Goal: Complete application form: Complete application form

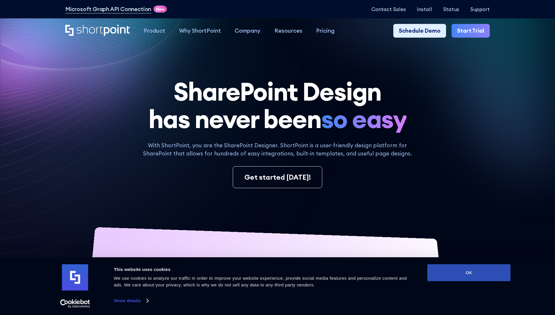
click at [469, 273] on button "OK" at bounding box center [469, 272] width 83 height 17
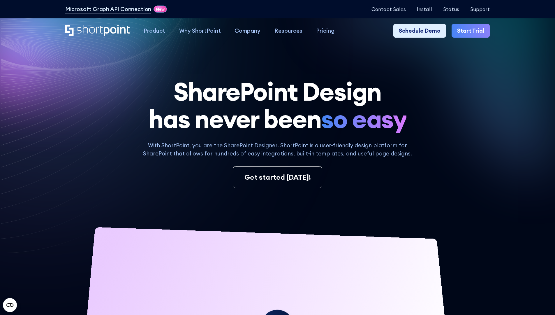
click at [473, 31] on link "Start Trial" at bounding box center [471, 31] width 38 height 14
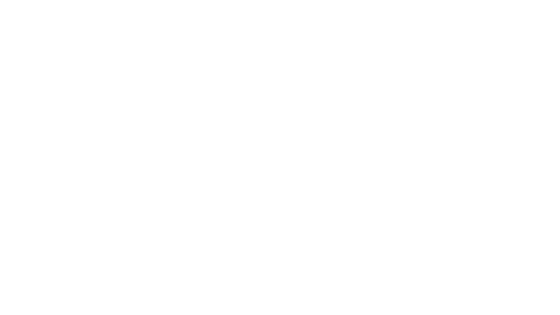
type input "Berkuskv"
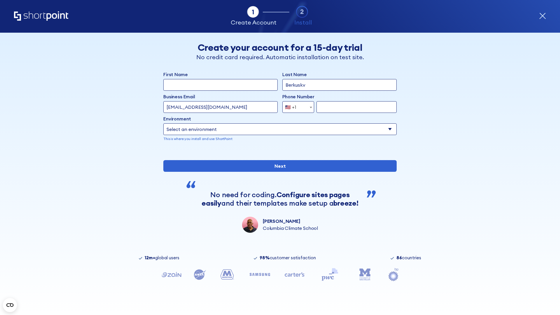
type input "test@shortpoint.com"
type input "2125556789"
select select "Microsoft 365"
type input "2125556789"
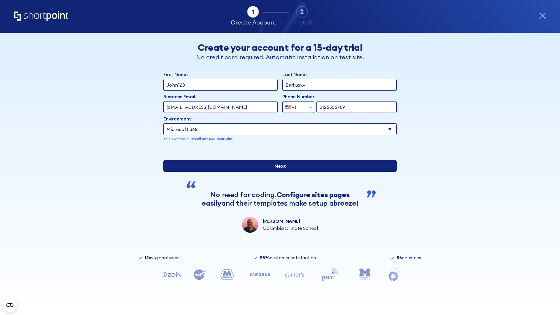
click at [277, 220] on div "First Name John123 Last Name Berkuskv Business Email Invalid Email Address test…" at bounding box center [279, 152] width 233 height 162
click at [277, 172] on input "Next" at bounding box center [279, 166] width 233 height 12
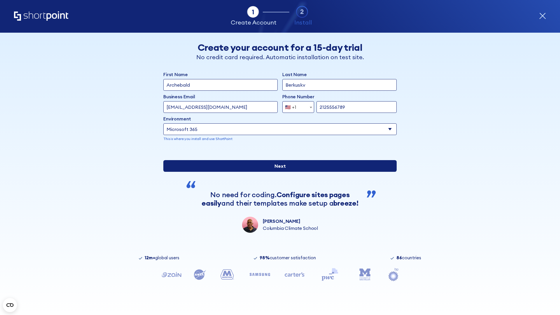
type input "Archebald"
click at [277, 172] on input "Next" at bounding box center [279, 166] width 233 height 12
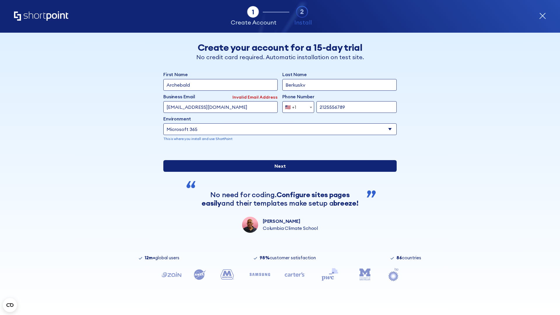
click at [277, 172] on input "Next" at bounding box center [279, 166] width 233 height 12
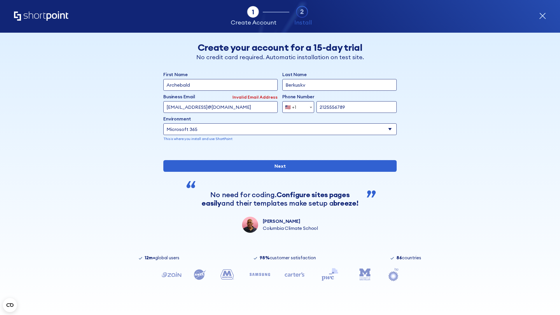
type input "testEmail@protonmail.comtest@shortpoint.com"
click at [296, 107] on span "🇺🇸 +1" at bounding box center [292, 107] width 20 height 12
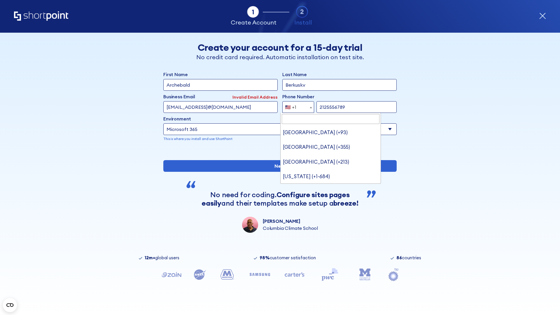
type input "Saudi Arabia (+966)"
select select "+966"
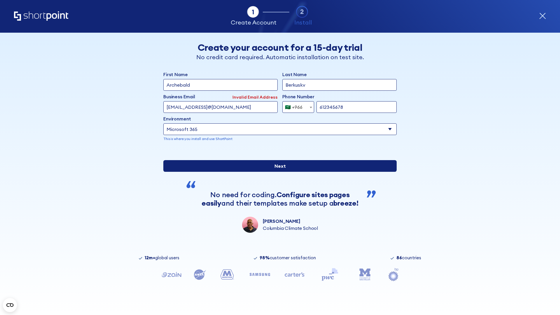
type input "612345678"
click at [277, 172] on input "Next" at bounding box center [279, 166] width 233 height 12
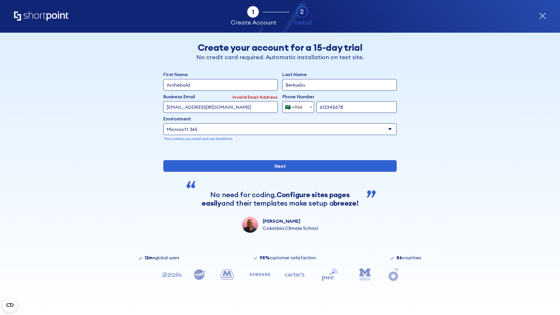
click at [296, 107] on div "🇸🇦 +966" at bounding box center [293, 107] width 17 height 12
select select "+971"
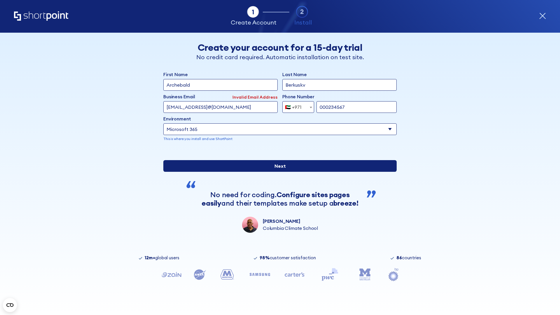
type input "000234567"
click at [277, 172] on input "Next" at bounding box center [279, 166] width 233 height 12
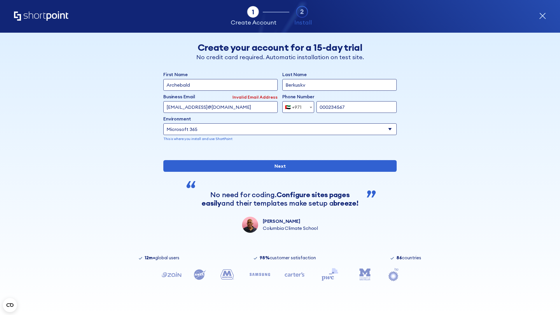
click at [296, 107] on div "🇦🇪 +971" at bounding box center [293, 107] width 17 height 12
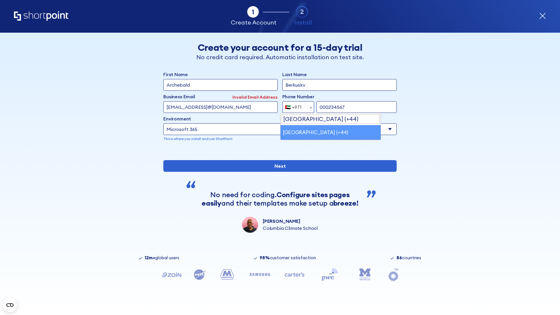
select select "+44"
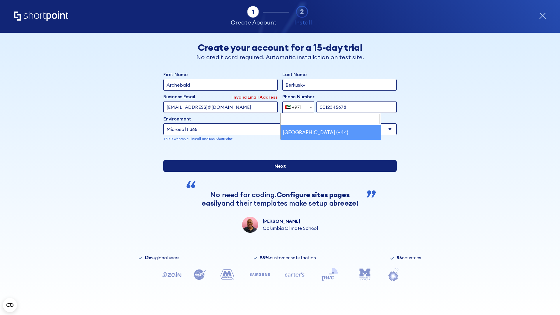
type input "0012345678"
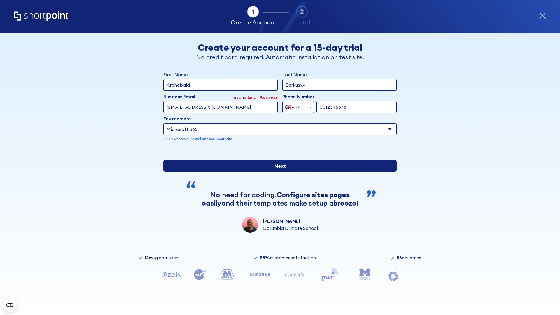
click at [277, 172] on input "Next" at bounding box center [279, 166] width 233 height 12
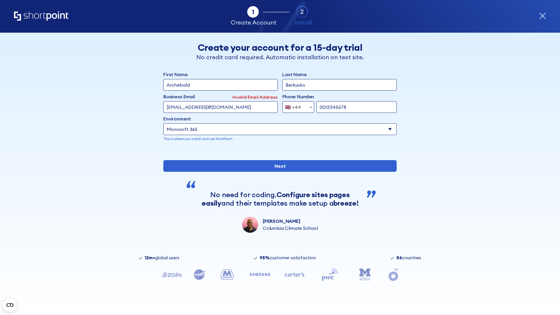
click at [296, 107] on div "🇬🇧 +44" at bounding box center [293, 107] width 16 height 12
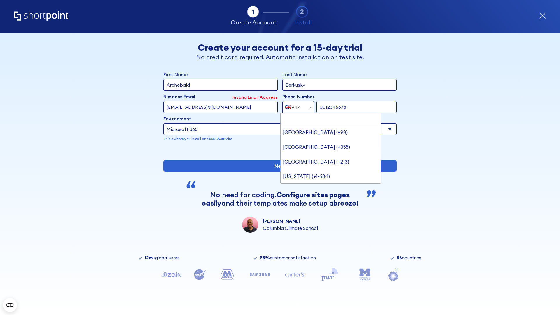
type input "Ukraine (+380)"
select select "+380"
type input "5034517890"
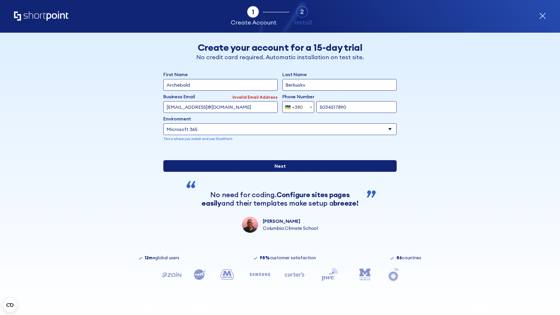
click at [277, 172] on input "Next" at bounding box center [279, 166] width 233 height 12
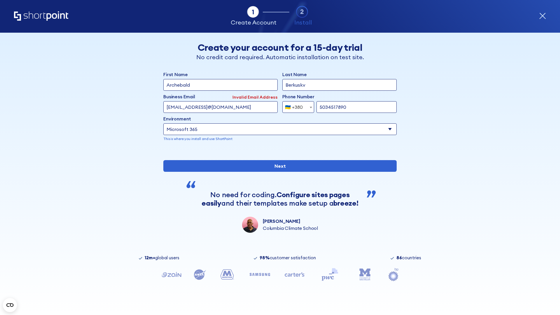
click at [296, 107] on div "🇺🇦 +380" at bounding box center [294, 107] width 18 height 12
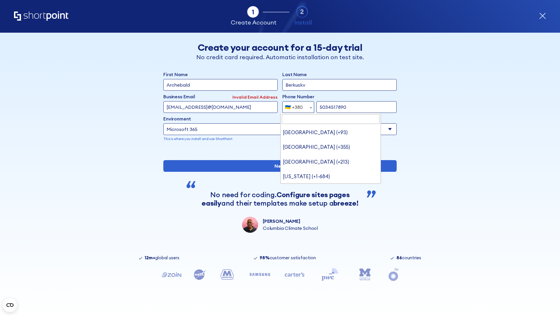
type input "United States (+1)"
select select "+1"
type input "20255501231"
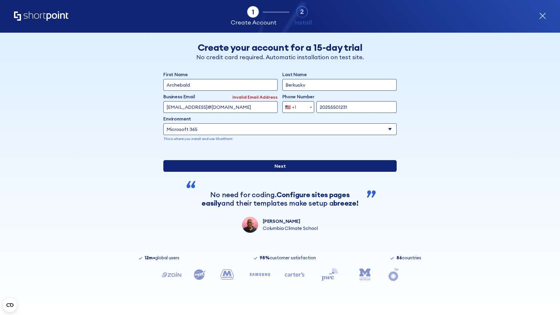
click at [277, 172] on input "Next" at bounding box center [279, 166] width 233 height 12
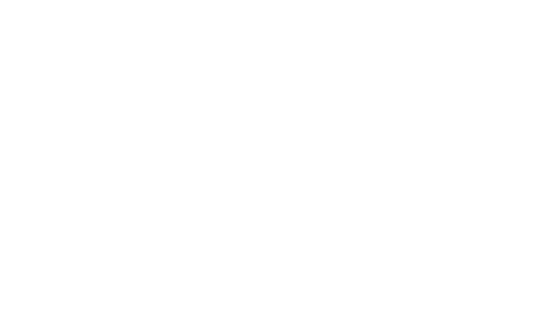
type input "Mary-Jane"
type input "Berkuskv"
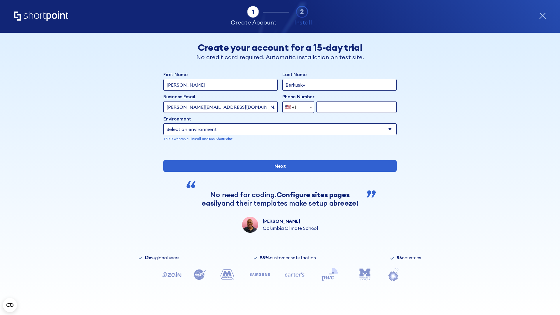
type input "john@company.com"
click at [296, 106] on span "🇺🇸 +1" at bounding box center [292, 107] width 20 height 12
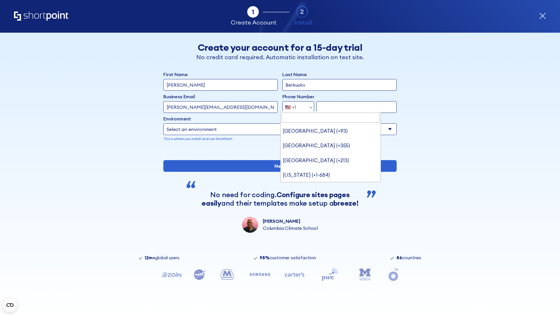
type input "Saudi Arabia (+966)"
select select "+966"
type input "512345678"
select select "Microsoft 365"
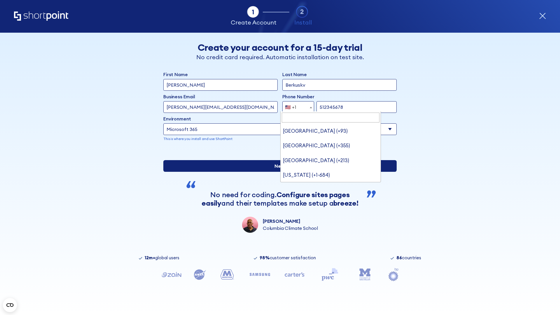
type input "512345678"
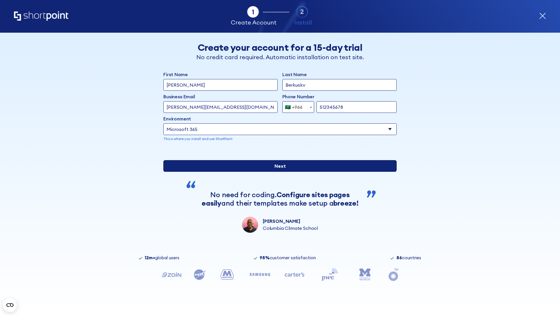
click at [277, 172] on input "Next" at bounding box center [279, 166] width 233 height 12
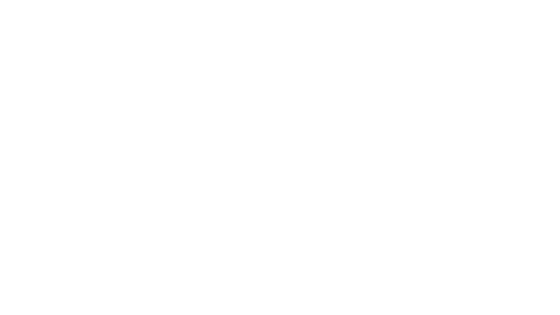
select select "+966"
type input "D'Souza"
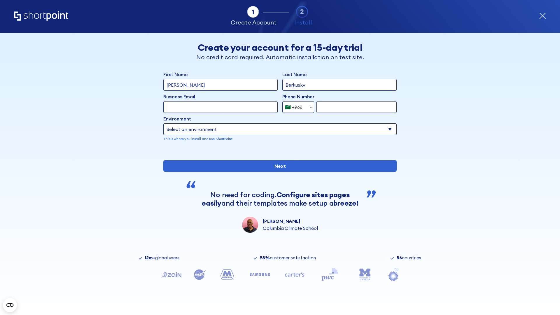
type input "Berkuskv"
type input "hr@mybusiness.org"
click at [296, 106] on div "🇸🇦 +966" at bounding box center [293, 107] width 17 height 12
select select "+971"
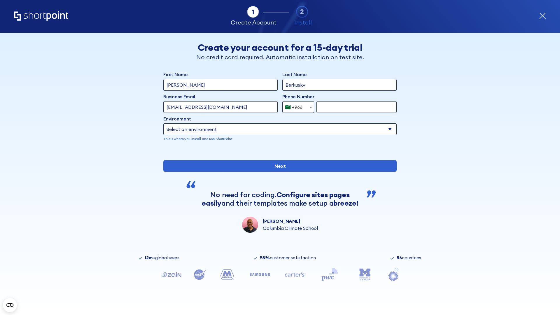
type input "501234567"
select select "Microsoft 365"
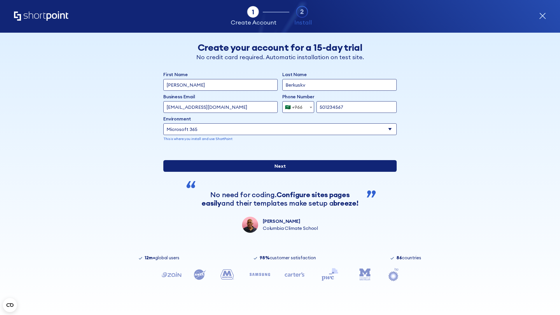
type input "501234567"
click at [277, 172] on input "Next" at bounding box center [279, 166] width 233 height 12
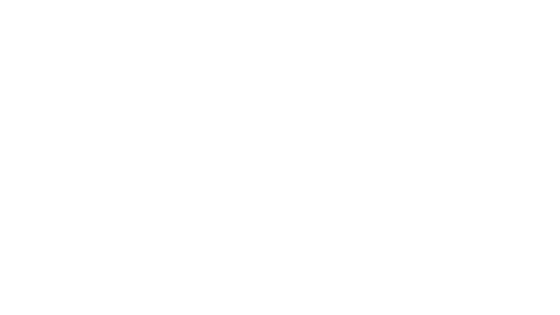
select select "+971"
type input "Van der Meer"
type input "Berkuskv"
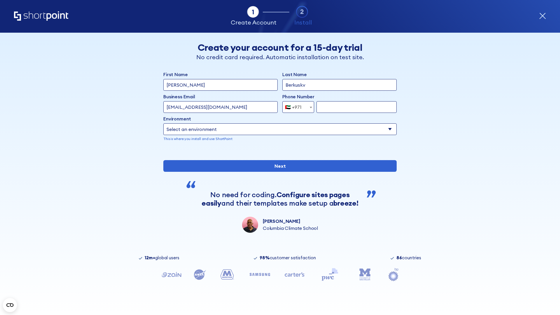
type input "support@university.edu"
click at [296, 106] on div "🇦🇪 +971" at bounding box center [293, 107] width 17 height 12
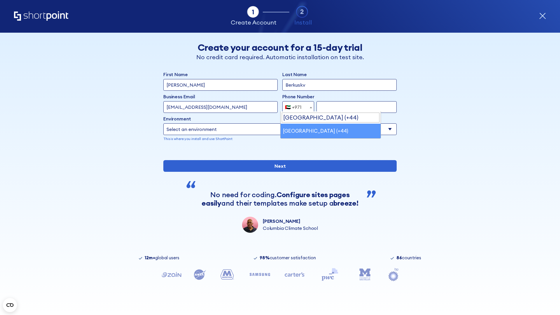
select select "+44"
type input "7912345678"
select select "Microsoft 365"
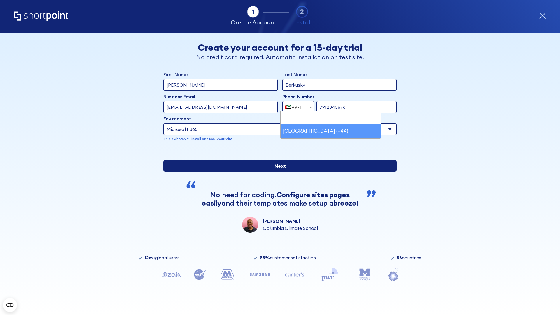
type input "7912345678"
click at [277, 172] on input "Next" at bounding box center [279, 166] width 233 height 12
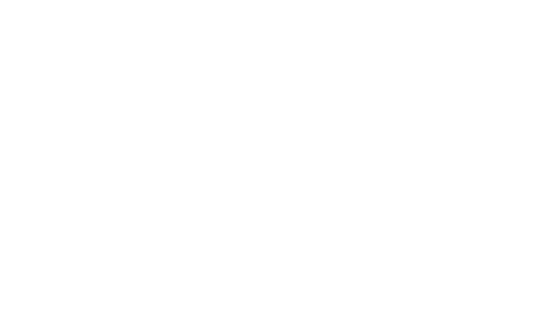
select select "+44"
type input "JR Smith"
type input "Berkuskv"
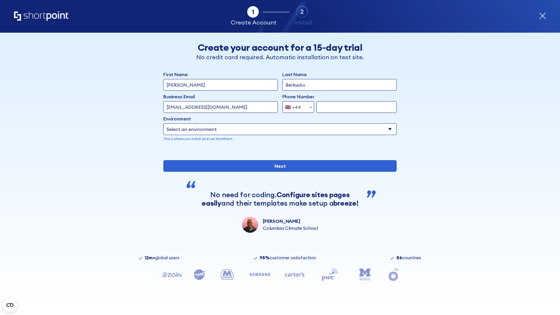
type input "info@startup.tech"
click at [296, 106] on div "🇬🇧 +44" at bounding box center [293, 107] width 16 height 12
select select "+380"
type input "663451789"
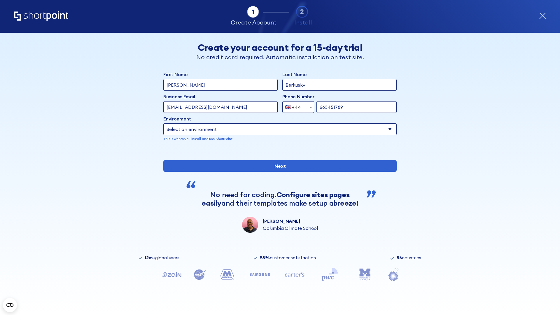
select select "Microsoft 365"
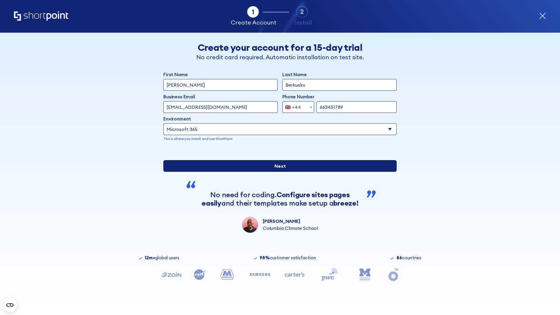
type input "663451789"
click at [277, 172] on input "Next" at bounding box center [279, 166] width 233 height 12
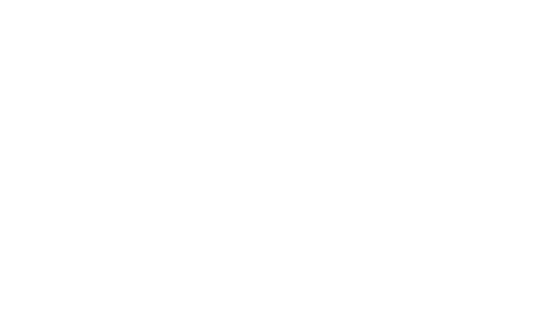
select select "+380"
type input "[PERSON_NAME]"
type input "Berkuskv"
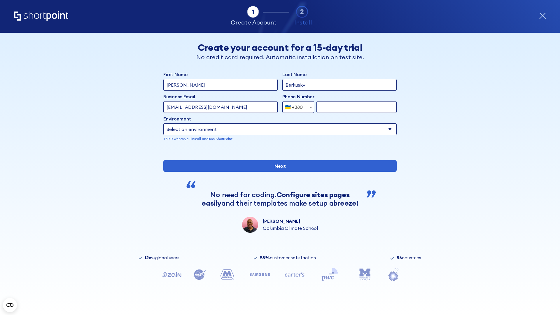
type input "[EMAIL_ADDRESS][DOMAIN_NAME]"
click at [296, 107] on div "🇺🇦 +380" at bounding box center [294, 107] width 18 height 12
select select "+1"
type input "2025550123"
select select "Microsoft 365"
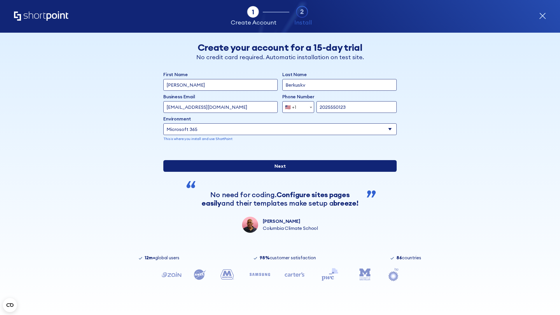
type input "2025550123"
click at [277, 172] on input "Next" at bounding box center [279, 166] width 233 height 12
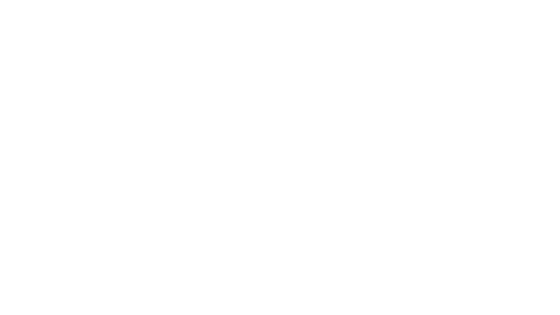
type input "Archebald"
type input "Berkuskv"
type input "[EMAIL_ADDRESS][DOMAIN_NAME]"
type input "2125556789"
select select "SharePoint 2019 (On-Premise)"
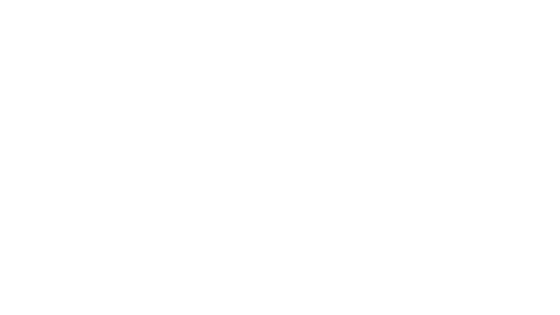
type input "2125556789"
type input "https://contoso.sharepoint.xyz"
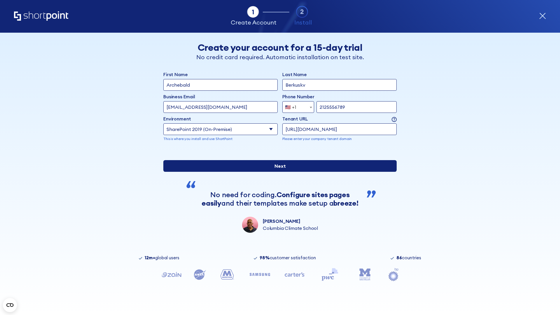
click at [277, 209] on div "First Name Archebald Last Name Berkuskv Business Email Invalid Email Address [E…" at bounding box center [279, 152] width 233 height 162
click at [277, 172] on input "Next" at bounding box center [279, 166] width 233 height 12
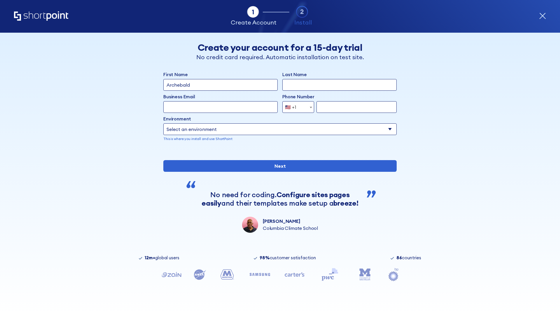
type input "Archebald"
type input "Berkuskv"
type input "[EMAIL_ADDRESS][DOMAIN_NAME]"
type input "2125556789"
select select "SharePoint 2019 (On-Premise)"
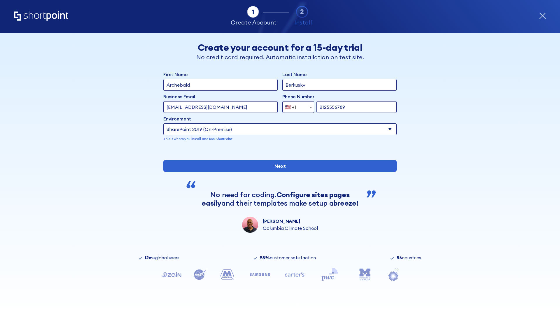
type input "2125556789"
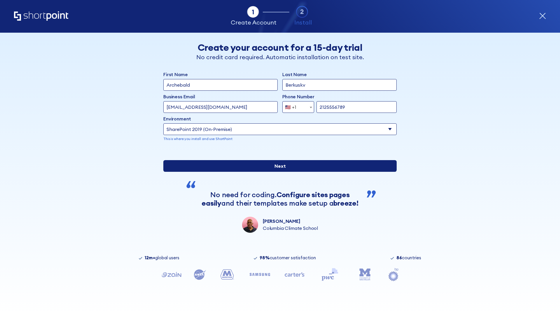
type input "http://malicious.com/sharepoint.com"
click at [277, 198] on div "First Name Archebald Last Name Berkuskv Business Email Invalid Email Address [E…" at bounding box center [279, 152] width 233 height 162
click at [277, 172] on input "Next" at bounding box center [279, 166] width 233 height 12
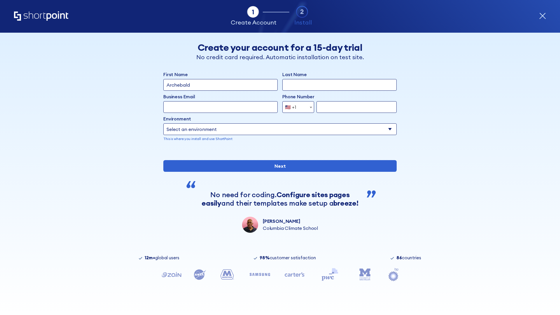
type input "Archebald"
type input "Berkuskv"
type input "[EMAIL_ADDRESS][DOMAIN_NAME]"
type input "2125556789"
select select "SharePoint 2019 (On-Premise)"
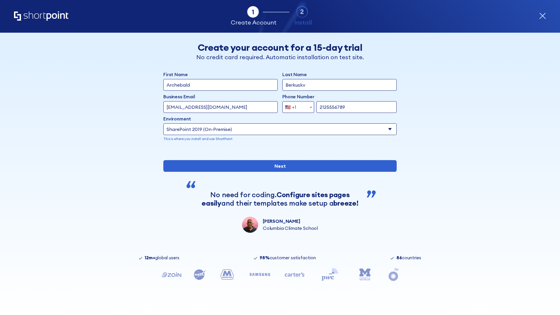
type input "2125556789"
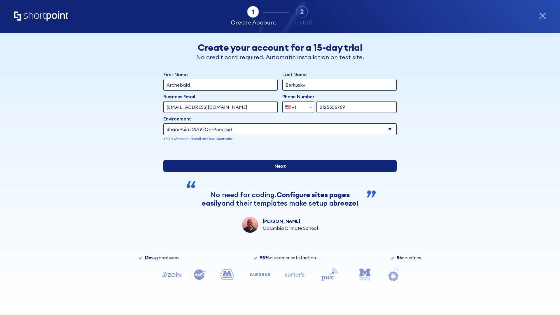
type input "ftp://site.sharepoint.dem"
click at [277, 209] on div "First Name Archebald Last Name Berkuskv Business Email Invalid Email Address [E…" at bounding box center [279, 152] width 233 height 162
click at [277, 172] on input "Next" at bounding box center [279, 166] width 233 height 12
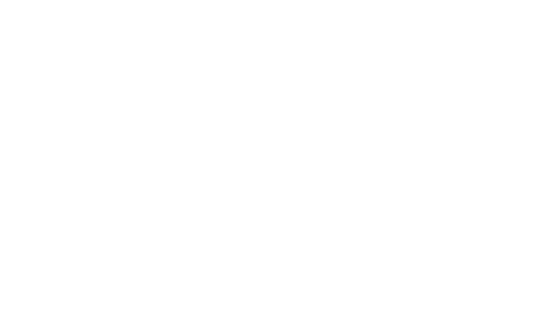
type input "Archebald"
type input "Berkuskv"
type input "[EMAIL_ADDRESS][DOMAIN_NAME]"
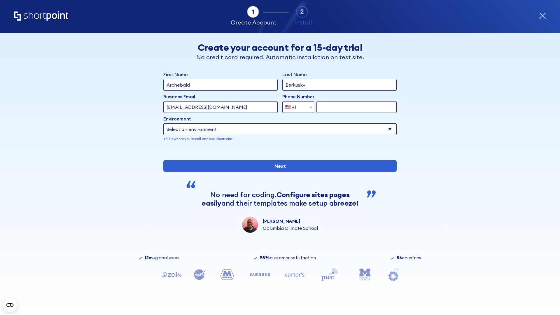
type input "2125556789"
select select "SharePoint 2019 (On-Premise)"
type input "2125556789"
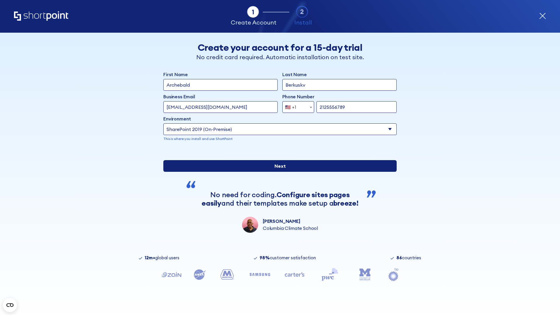
type input "https://sharepoint.com.evil.com"
click at [277, 201] on div "First Name Archebald Last Name Berkuskv Business Email Invalid Email Address [E…" at bounding box center [279, 152] width 233 height 162
click at [277, 172] on input "Next" at bounding box center [279, 166] width 233 height 12
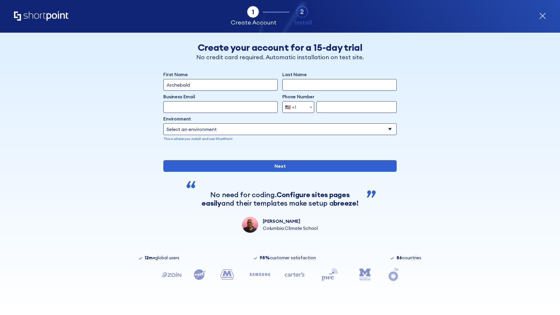
type input "Archebald"
type input "Berkuskv"
type input "[EMAIL_ADDRESS][DOMAIN_NAME]"
type input "2125556789"
select select "SharePoint 2019 (On-Premise)"
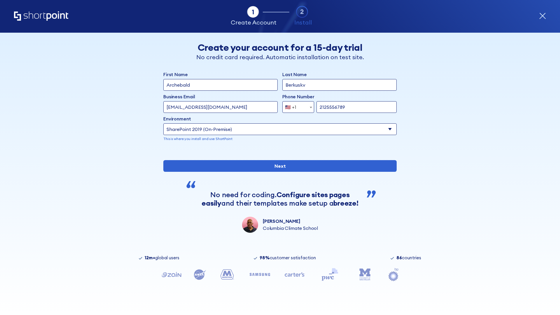
type input "2125556789"
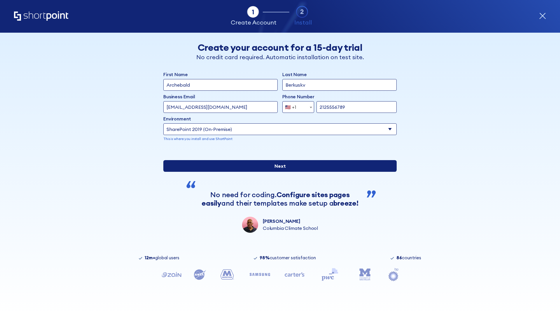
type input "https://yzrtre3nv.sharepoint.com"
click at [277, 214] on div "First Name Archebald Last Name Berkuskv Business Email Invalid Email Address [E…" at bounding box center [279, 152] width 233 height 162
click at [277, 172] on input "Next" at bounding box center [279, 166] width 233 height 12
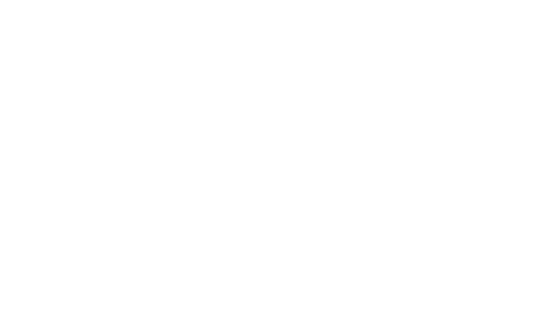
type input "Archebald"
type input "Berkuskv"
type input "[EMAIL_ADDRESS][DOMAIN_NAME]"
type input "2125556789"
select select "SharePoint 2019 (On-Premise)"
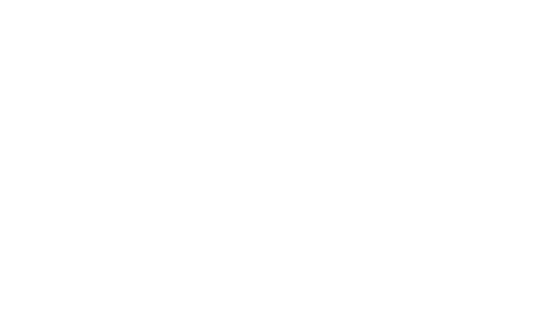
type input "2125556789"
type input "https://project.sharepoint.cn"
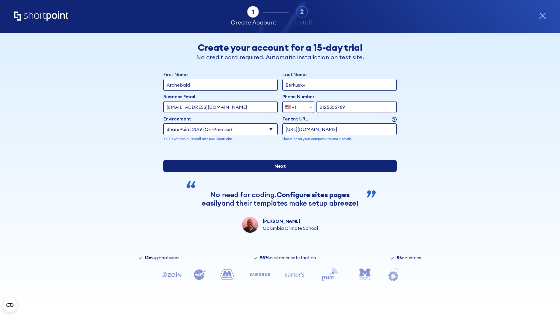
click at [277, 217] on div "First Name Archebald Last Name Berkuskv Business Email Invalid Email Address te…" at bounding box center [279, 152] width 233 height 162
click at [277, 172] on input "Next" at bounding box center [279, 166] width 233 height 12
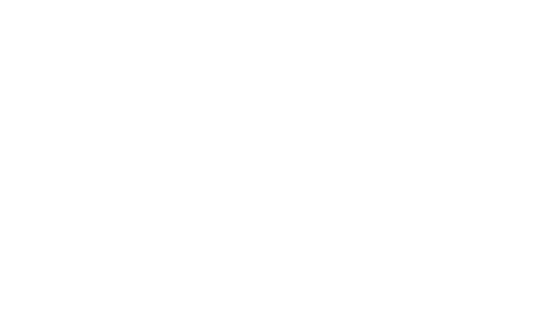
type input "Archebald"
type input "Berkuskv"
type input "[EMAIL_ADDRESS][DOMAIN_NAME]"
type input "2125556789"
select select "SharePoint 2019 (On-Premise)"
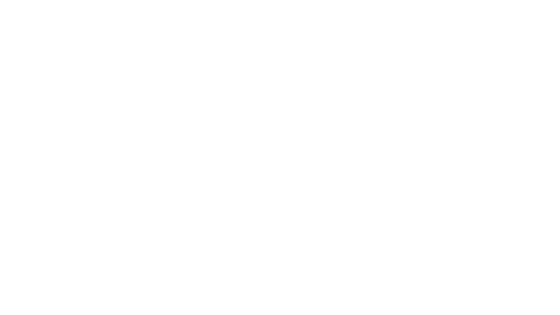
type input "2125556789"
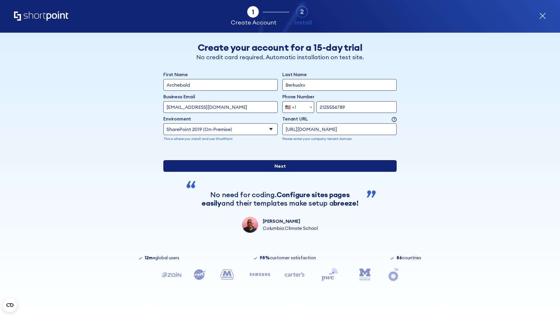
type input "[URL][DOMAIN_NAME]"
click at [277, 205] on div "First Name Archebald Last Name Berkuskv Business Email Invalid Email Address [E…" at bounding box center [279, 152] width 233 height 162
click at [277, 172] on input "Next" at bounding box center [279, 166] width 233 height 12
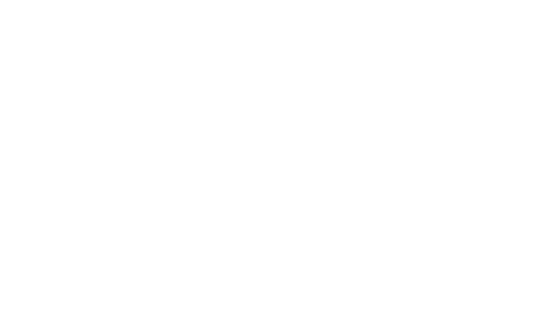
type input "Archebald"
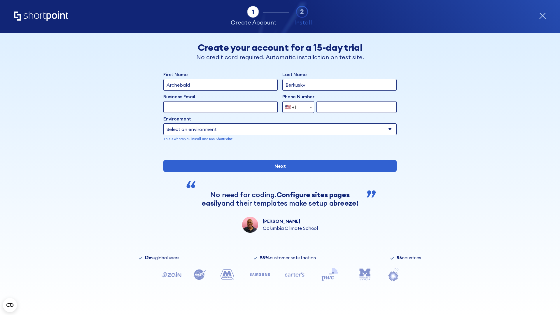
type input "Berkuskv"
type input "[EMAIL_ADDRESS][DOMAIN_NAME]"
type input "2125556789"
select select "SharePoint 2019 (On-Premise)"
type input "2125556789"
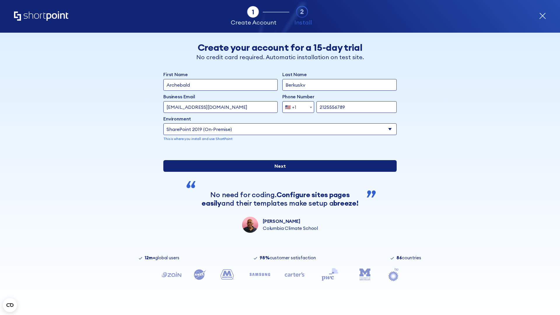
type input "[URL][DOMAIN_NAME]"
click at [277, 214] on div "First Name Archebald Last Name Berkuskv Business Email Invalid Email Address te…" at bounding box center [279, 152] width 233 height 162
click at [277, 172] on input "Next" at bounding box center [279, 166] width 233 height 12
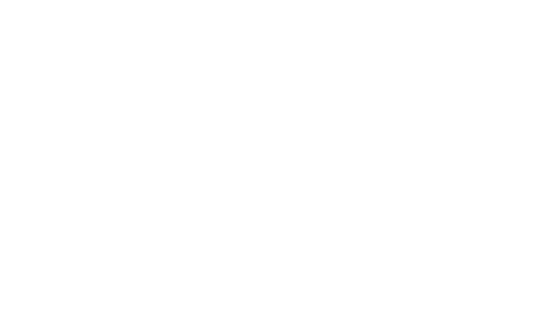
type input "Archebald"
type input "Berkuskv"
type input "[EMAIL_ADDRESS][DOMAIN_NAME]"
type input "2125556789"
select select "SharePoint 2019 (On-Premise)"
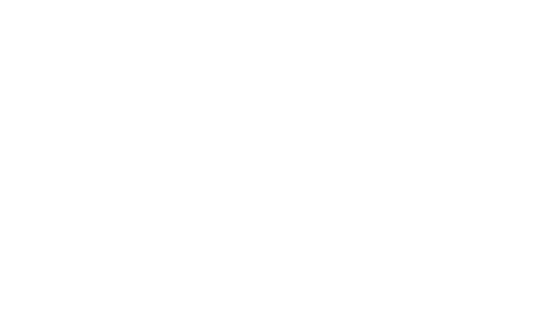
type input "2125556789"
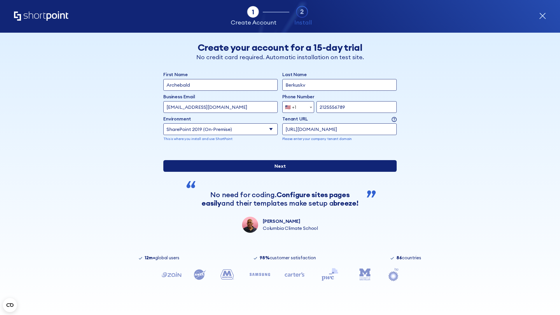
type input "[URL][DOMAIN_NAME]"
click at [277, 207] on div "First Name Archebald Last Name Berkuskv Business Email Invalid Email Address te…" at bounding box center [279, 152] width 233 height 162
click at [277, 172] on input "Next" at bounding box center [279, 166] width 233 height 12
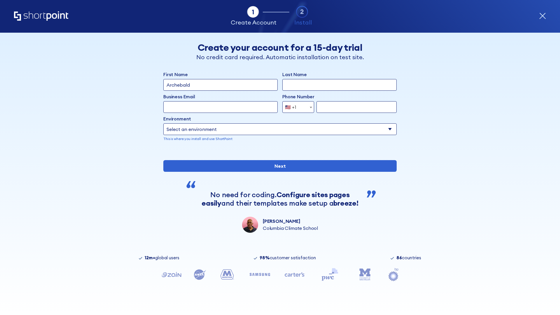
type input "Archebald"
type input "Berkuskv"
type input "[EMAIL_ADDRESS][DOMAIN_NAME]"
type input "2125556789"
select select "SharePoint 2019 (On-Premise)"
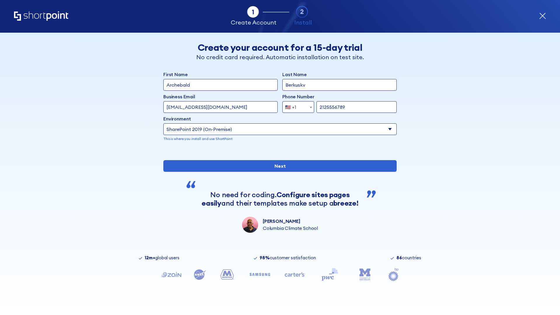
type input "2125556789"
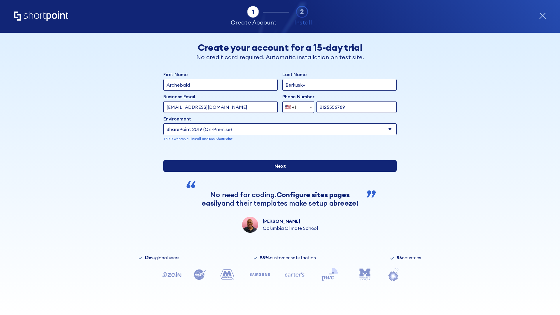
type input "https://team.dps.mil"
click at [277, 213] on div "First Name Archebald Last Name Berkuskv Business Email Invalid Email Address [E…" at bounding box center [279, 152] width 233 height 162
click at [277, 172] on input "Next" at bounding box center [279, 166] width 233 height 12
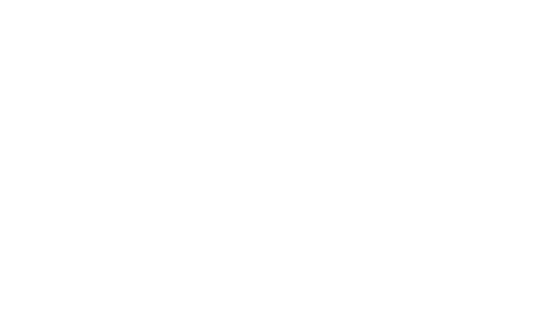
type input "Archebald"
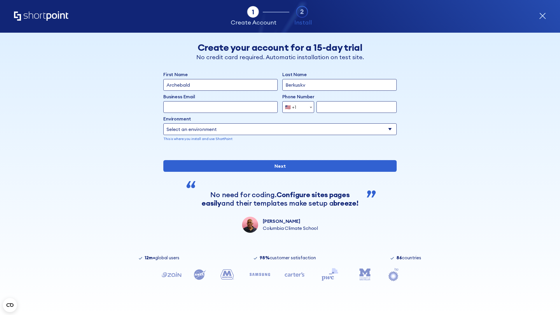
type input "Berkuskv"
type input "[EMAIL_ADDRESS][DOMAIN_NAME]"
type input "2125556789"
select select "SharePoint 2016 (On-Premise)"
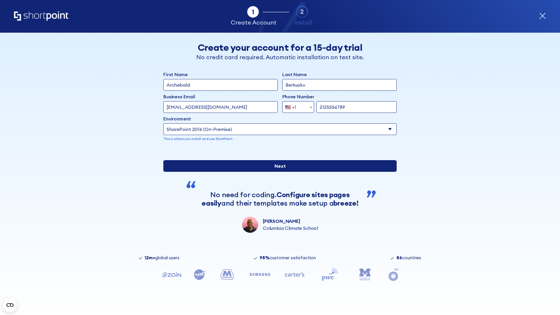
type input "2125556789"
click at [277, 172] on input "Next" at bounding box center [279, 166] width 233 height 12
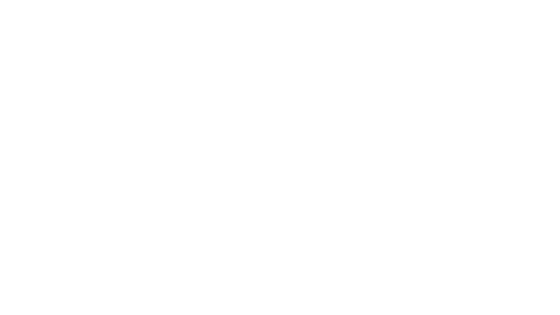
type input "Archebald"
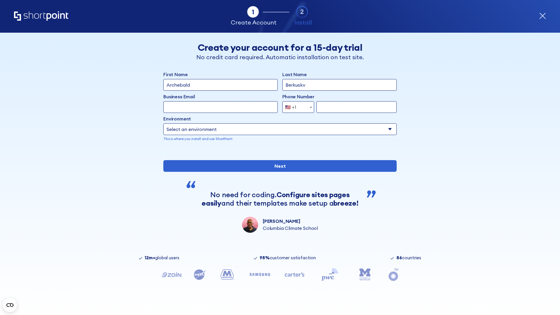
type input "Berkuskv"
type input "[EMAIL_ADDRESS][DOMAIN_NAME]"
type input "2125556789"
select select "SharePoint 2013 (On-Premise)"
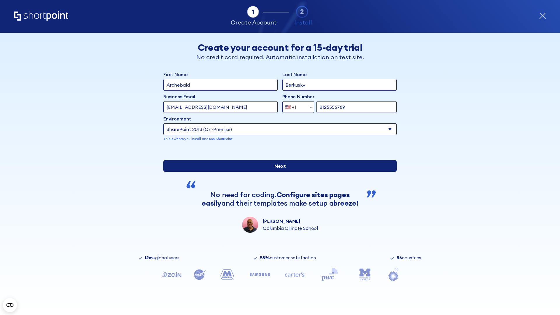
type input "2125556789"
click at [277, 201] on div "First Name Archebald Last Name Berkuskv Business Email Invalid Email Address te…" at bounding box center [279, 152] width 233 height 162
click at [277, 172] on input "Next" at bounding box center [279, 166] width 233 height 12
